Goal: Information Seeking & Learning: Learn about a topic

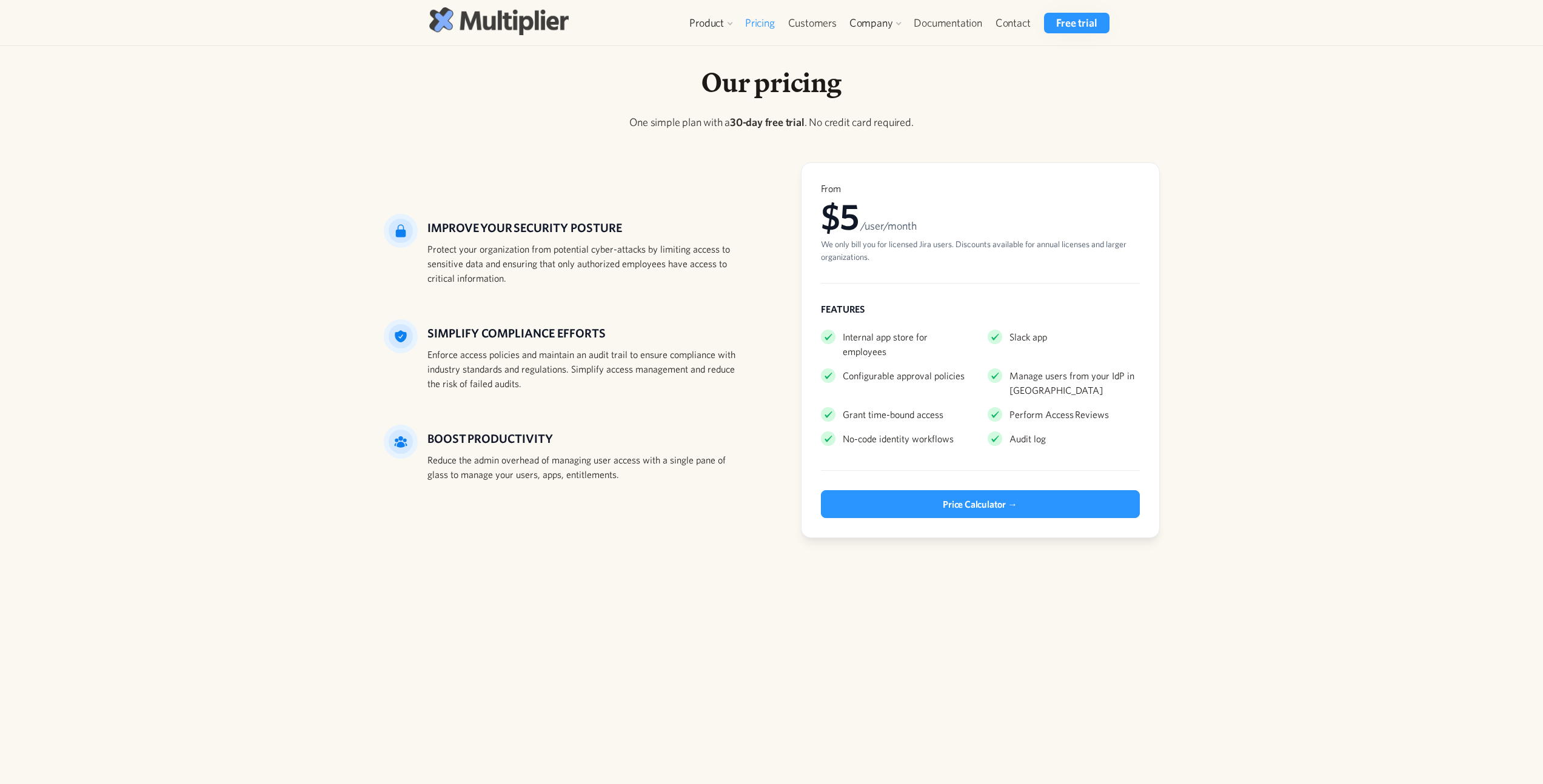
click at [459, 27] on img at bounding box center [498, 21] width 139 height 27
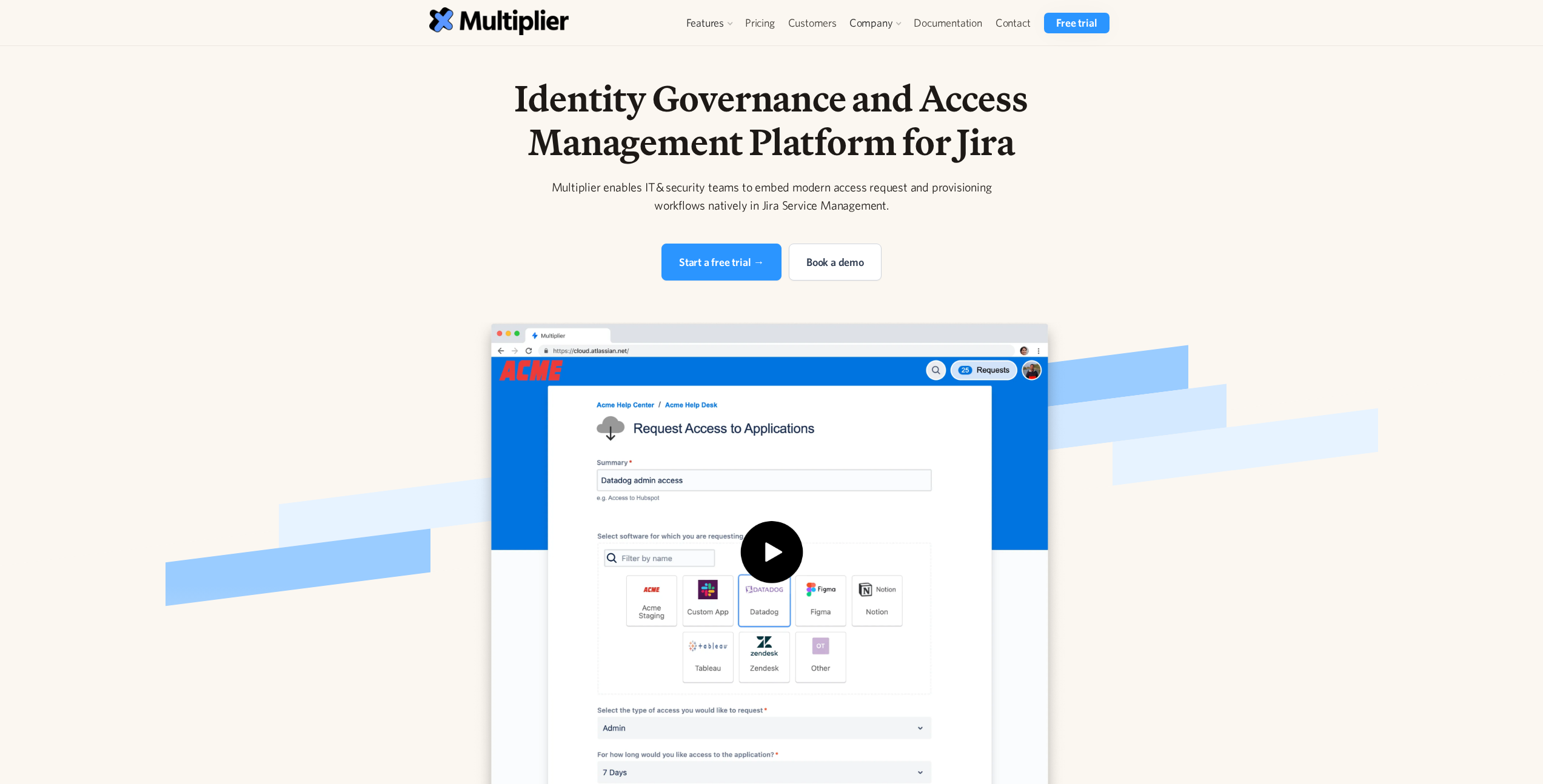
click at [587, 202] on div "Multiplier enables IT & security teams to embed modern access request and provi…" at bounding box center [772, 196] width 466 height 37
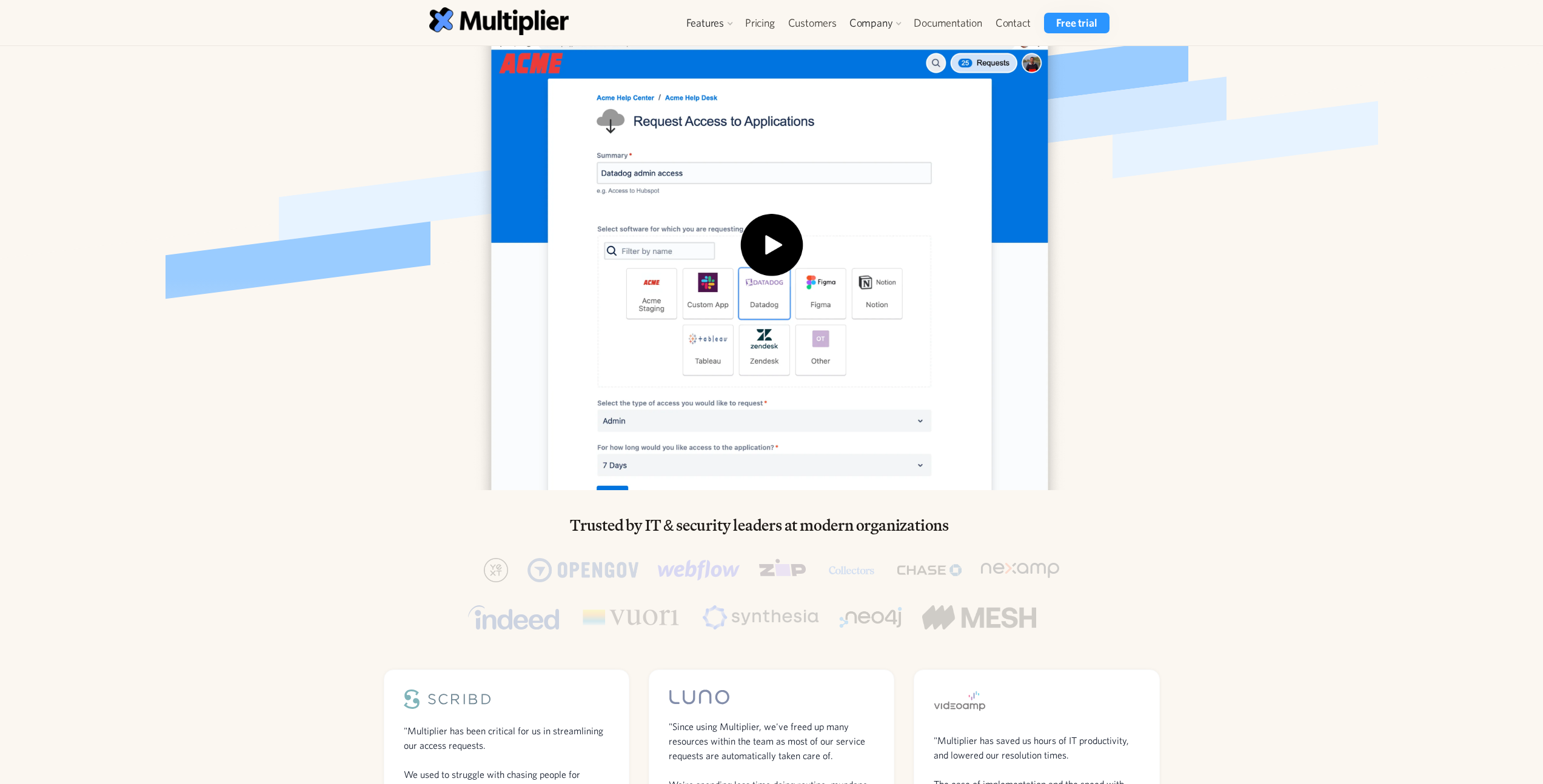
scroll to position [616, 0]
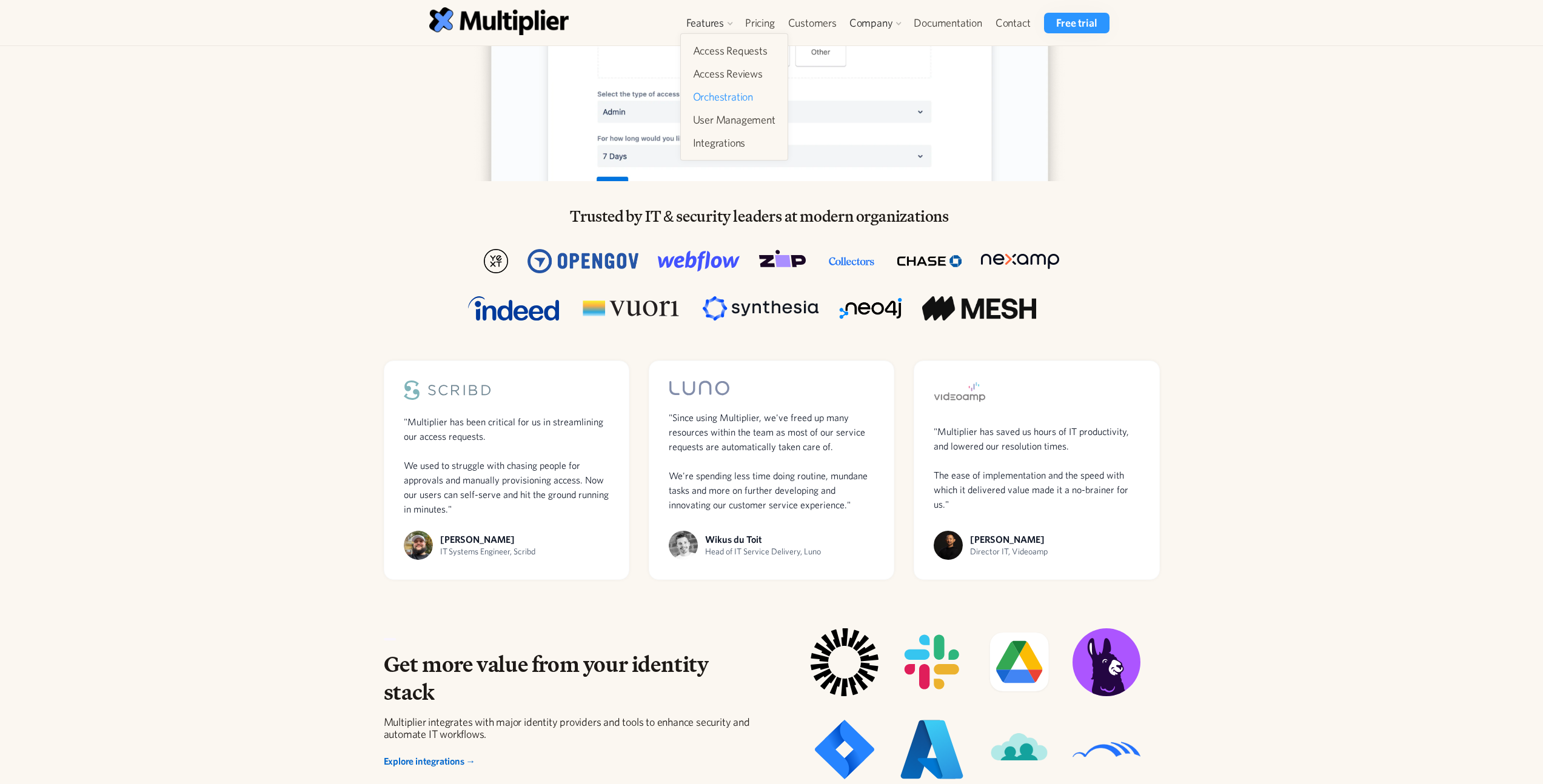
click at [705, 100] on link "Orchestration" at bounding box center [733, 97] width 92 height 22
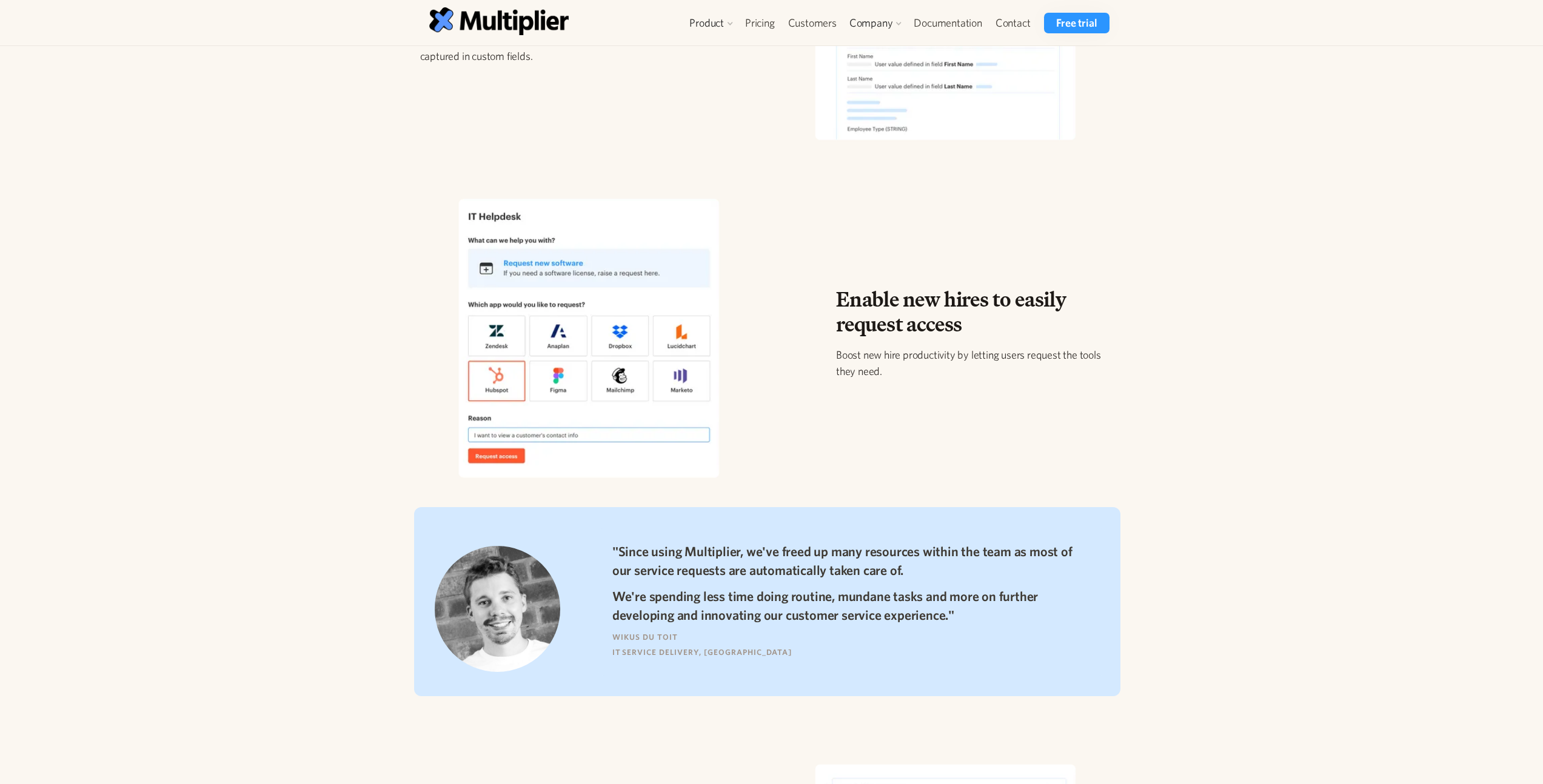
scroll to position [478, 0]
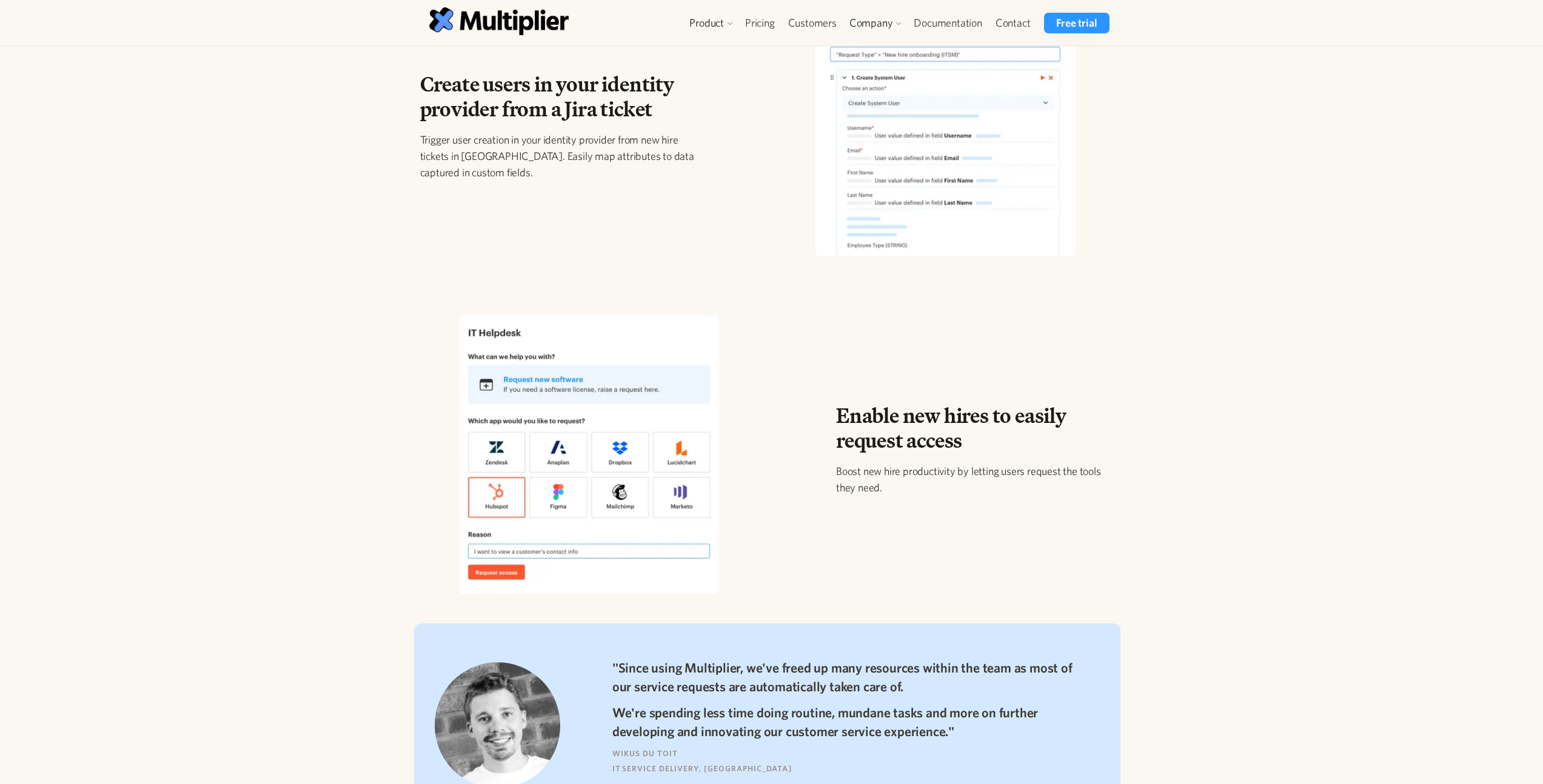
click at [554, 127] on div "Create users in your identity provider from a Jira ticket Trigger user creation…" at bounding box center [558, 131] width 278 height 118
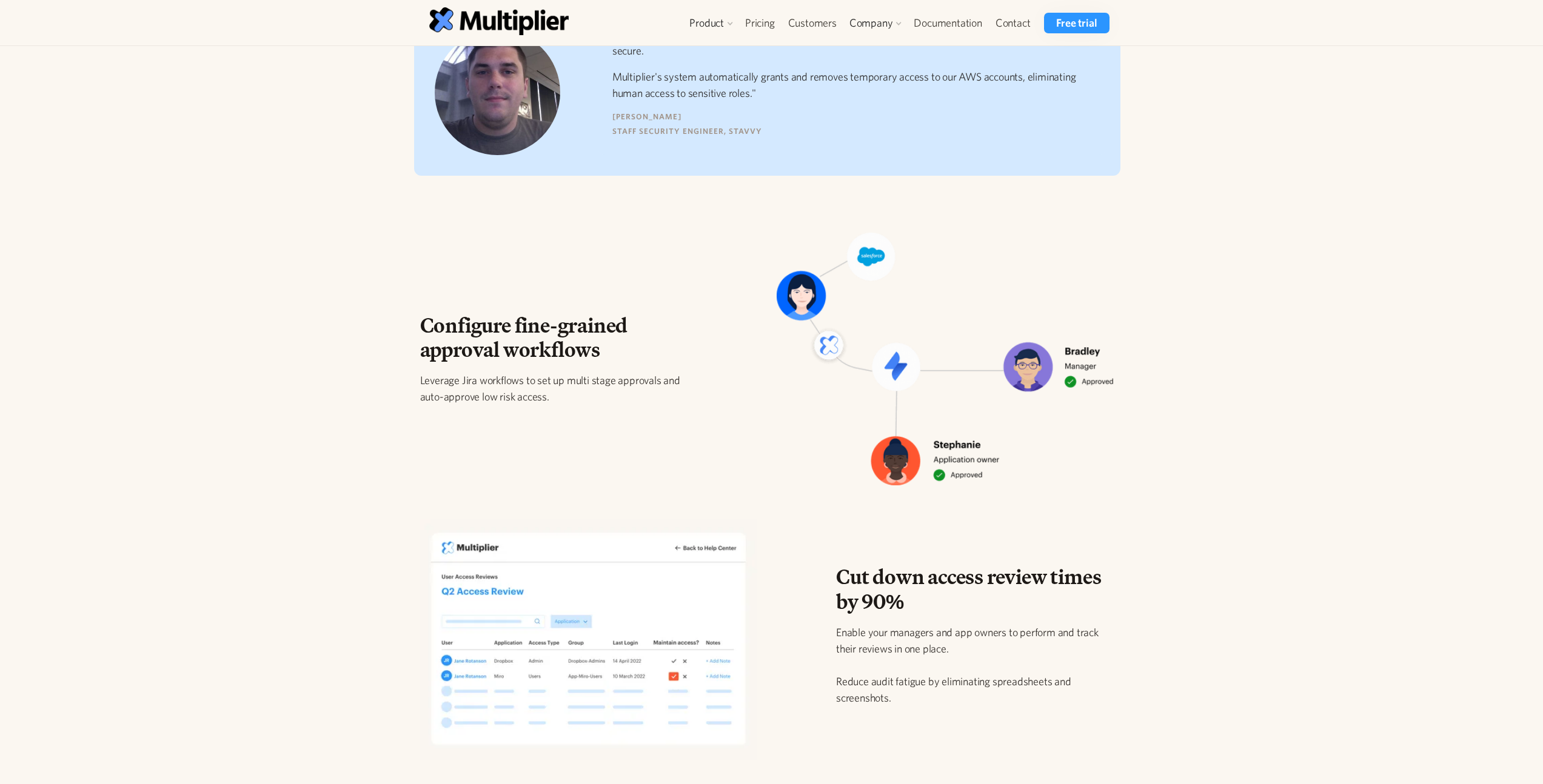
scroll to position [938, 0]
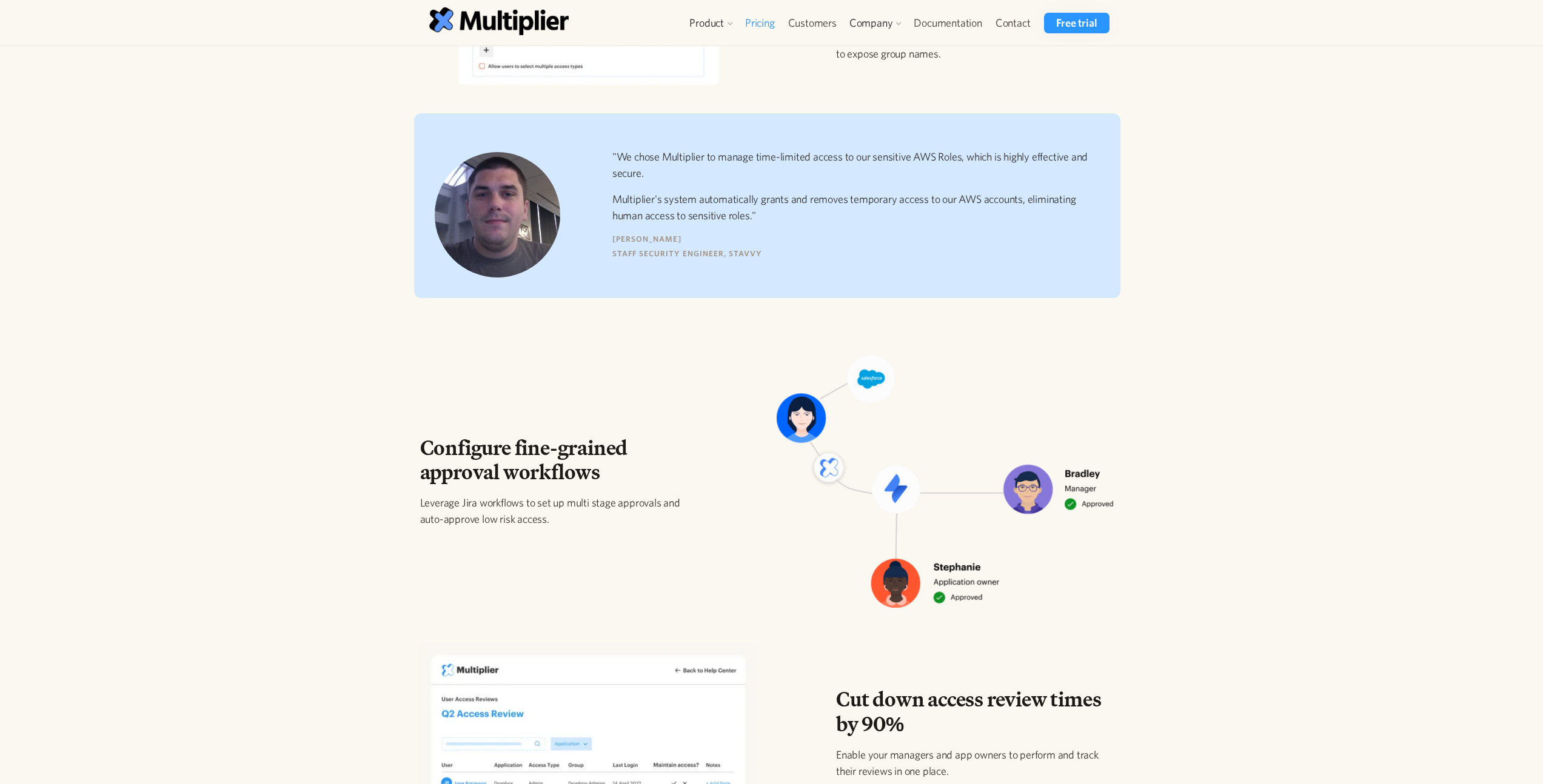
click at [764, 24] on link "Pricing" at bounding box center [760, 23] width 43 height 21
